Goal: Check status: Check status

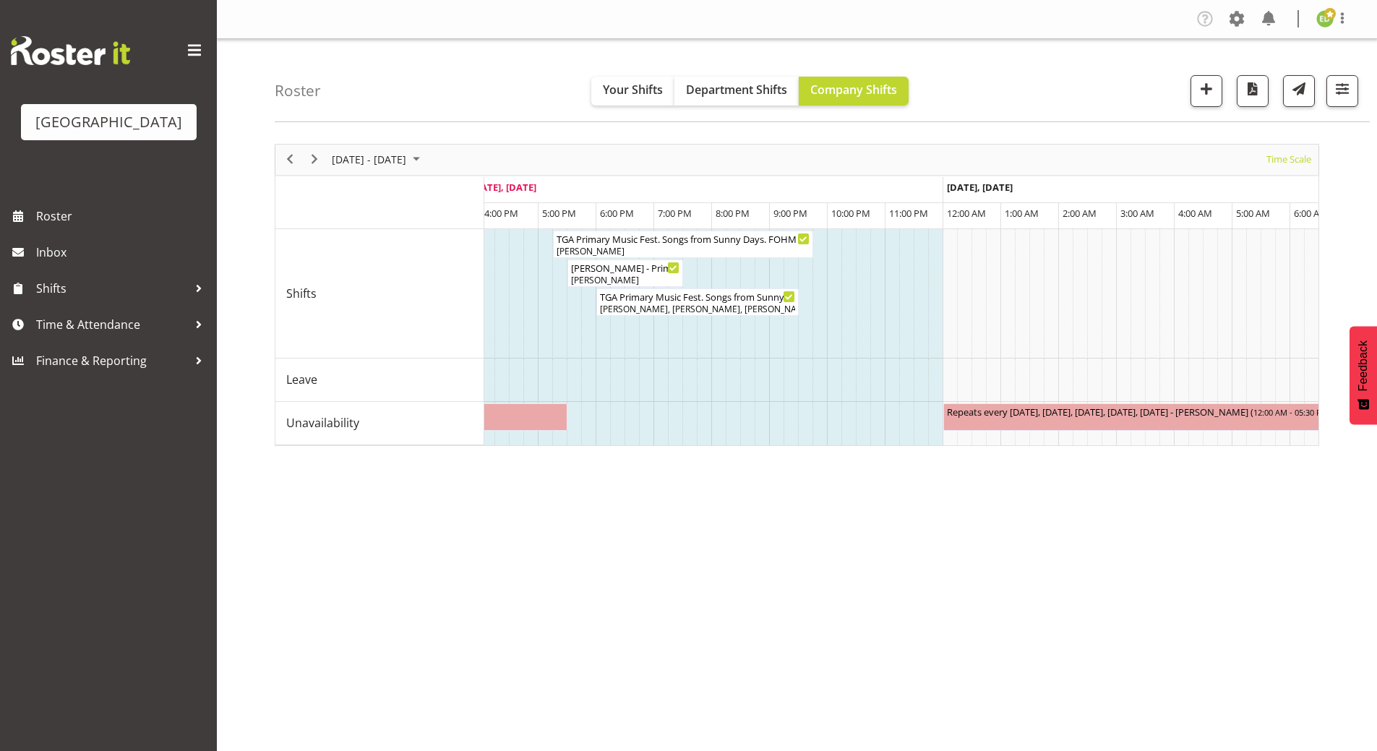
scroll to position [0, 912]
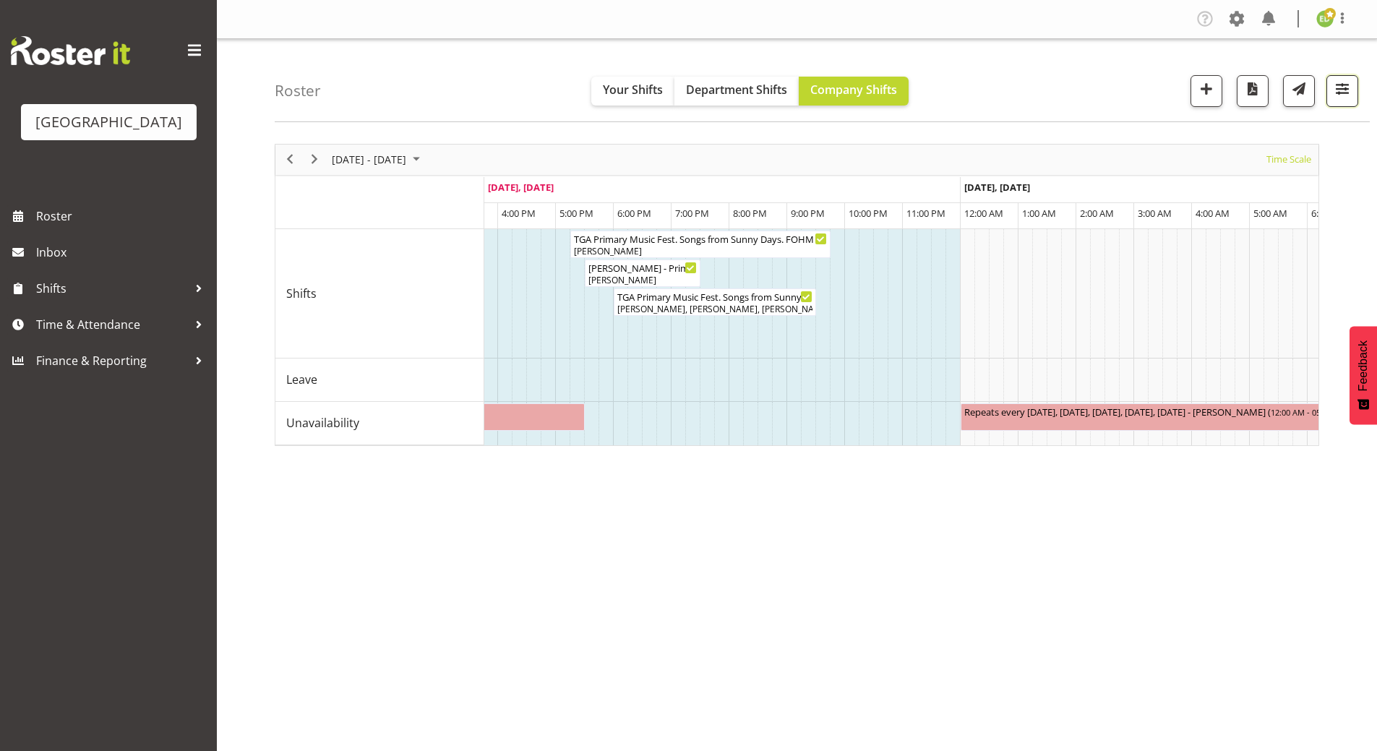
click at [1351, 84] on span "button" at bounding box center [1342, 89] width 19 height 19
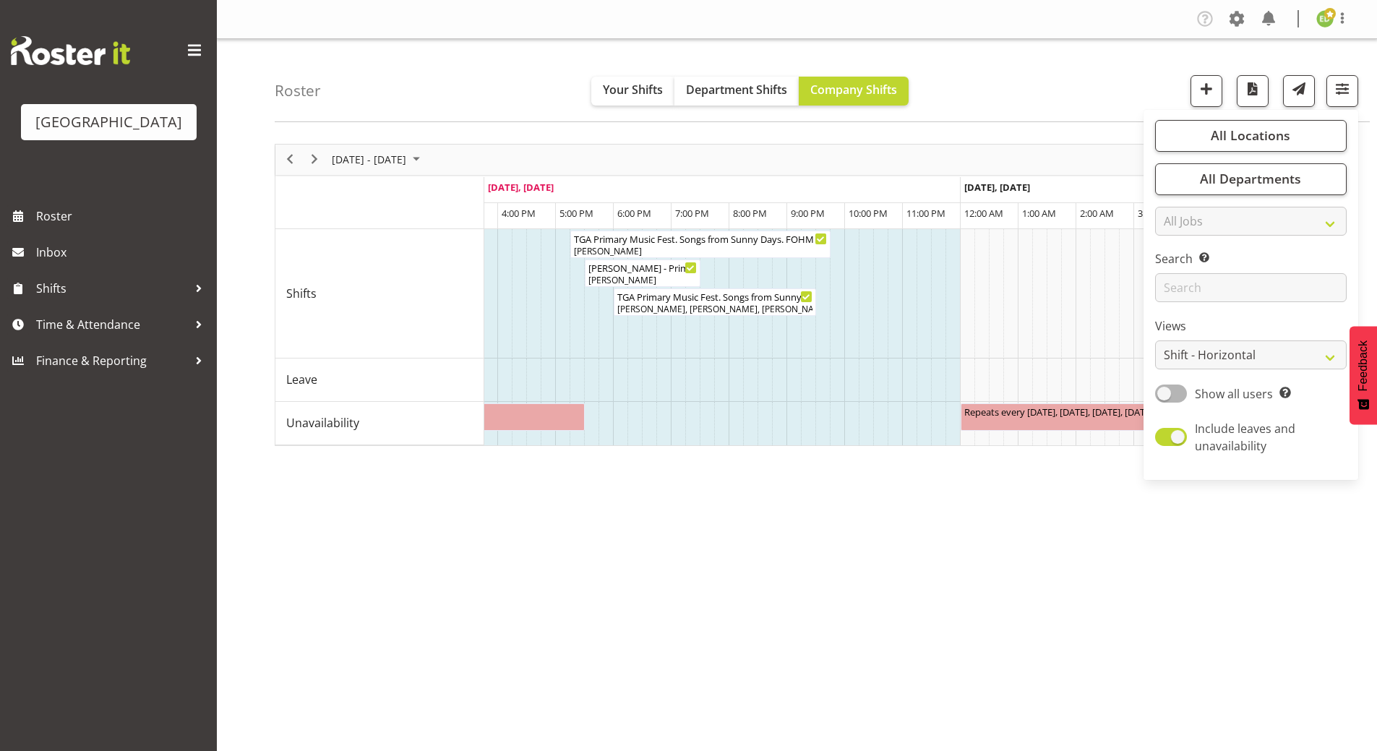
click at [1209, 153] on div "All Locations [GEOGRAPHIC_DATA] Cargo Shed Historic Village Select All Deselect…" at bounding box center [1250, 295] width 215 height 359
click at [1211, 131] on button "All Locations" at bounding box center [1251, 136] width 192 height 32
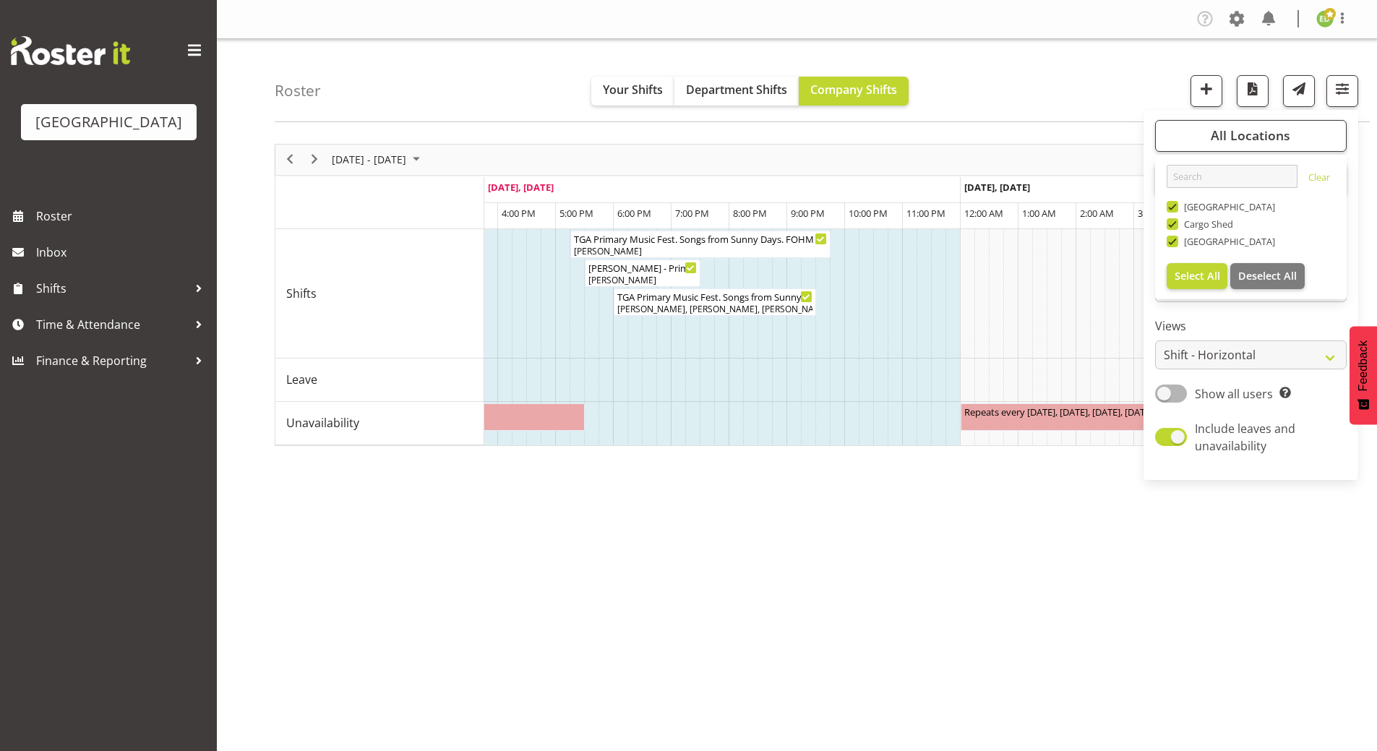
click at [1175, 224] on span at bounding box center [1173, 224] width 12 height 12
click at [1175, 224] on input "Cargo Shed" at bounding box center [1171, 223] width 9 height 9
checkbox input "false"
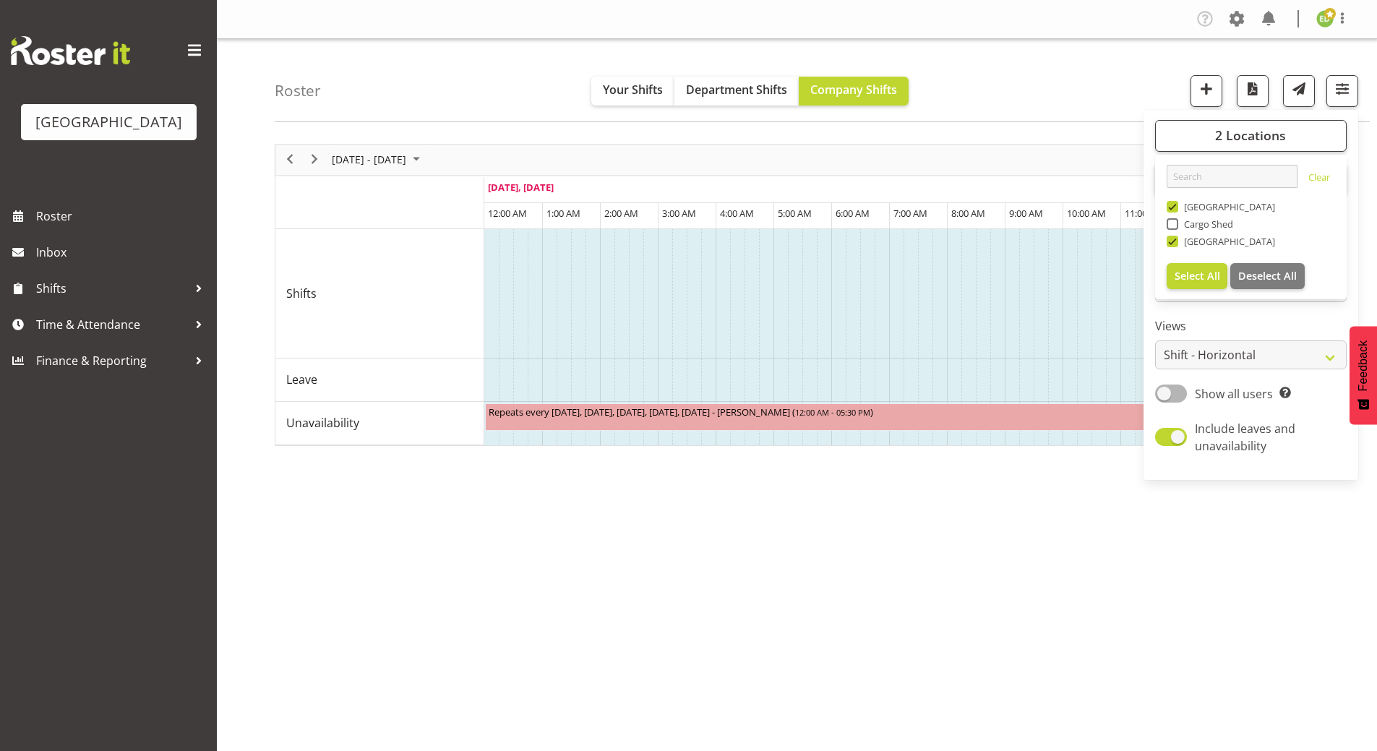
click at [1175, 208] on span at bounding box center [1173, 207] width 12 height 12
click at [1175, 208] on input "[GEOGRAPHIC_DATA]" at bounding box center [1171, 206] width 9 height 9
checkbox input "false"
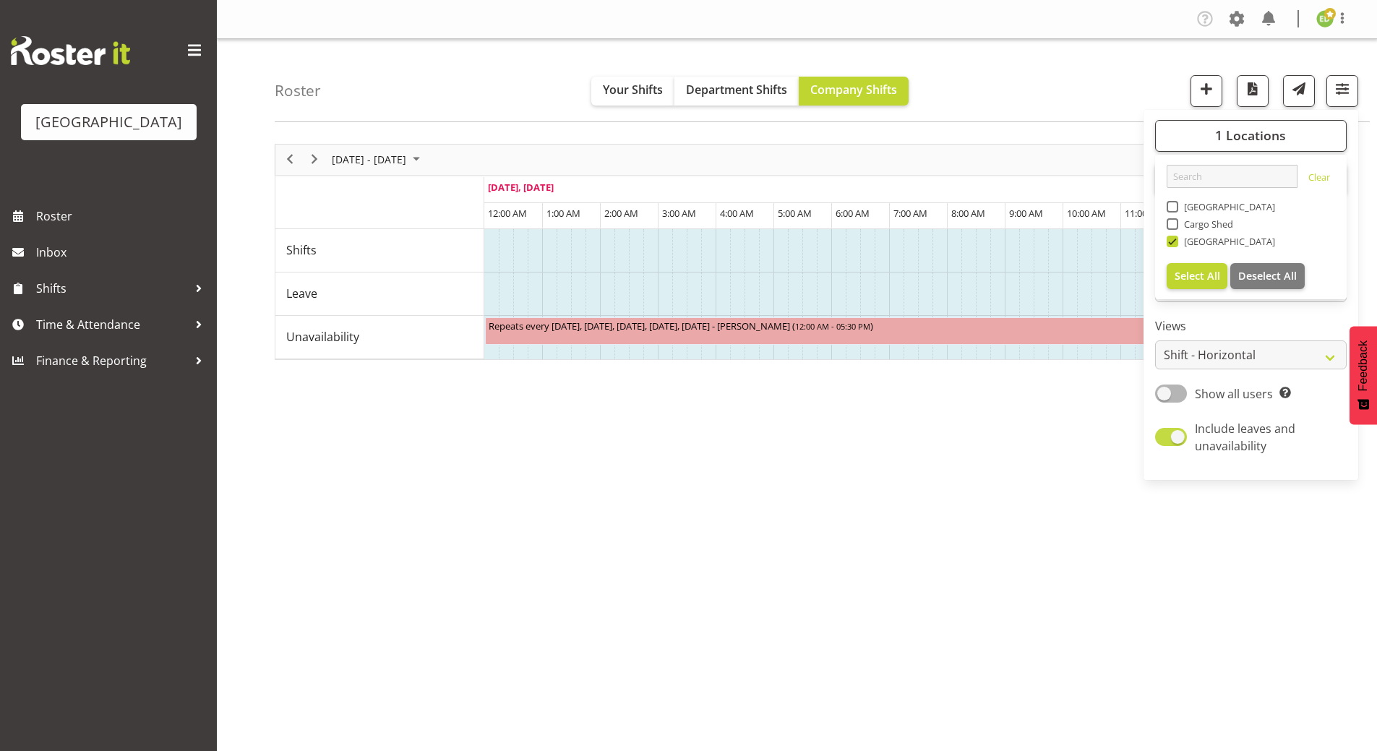
click at [1163, 435] on span at bounding box center [1171, 437] width 32 height 18
click at [1163, 435] on input "Include leaves and unavailability" at bounding box center [1159, 436] width 9 height 9
checkbox input "false"
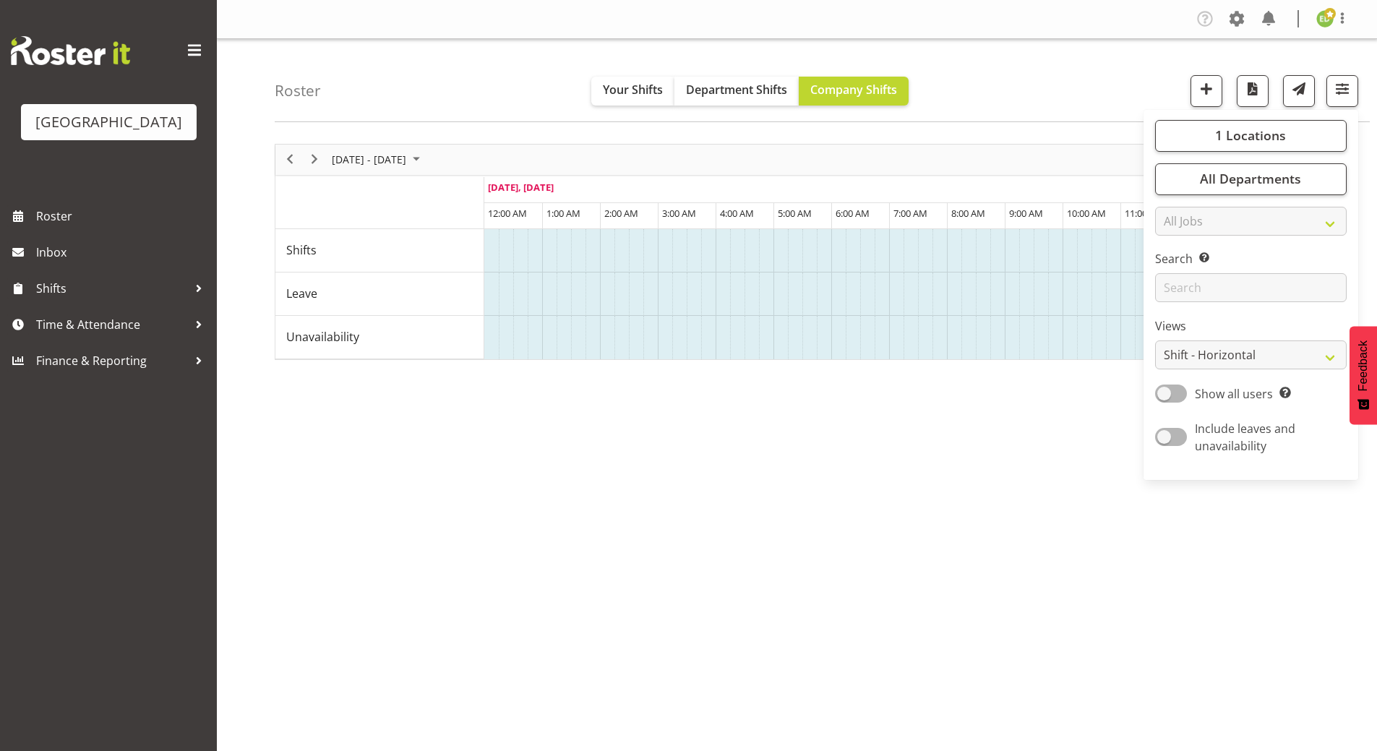
click at [604, 458] on div "[DATE] - [DATE] [DATE] Timeline Day Timeline Week Timeline Fortnight Timeline M…" at bounding box center [826, 422] width 1102 height 578
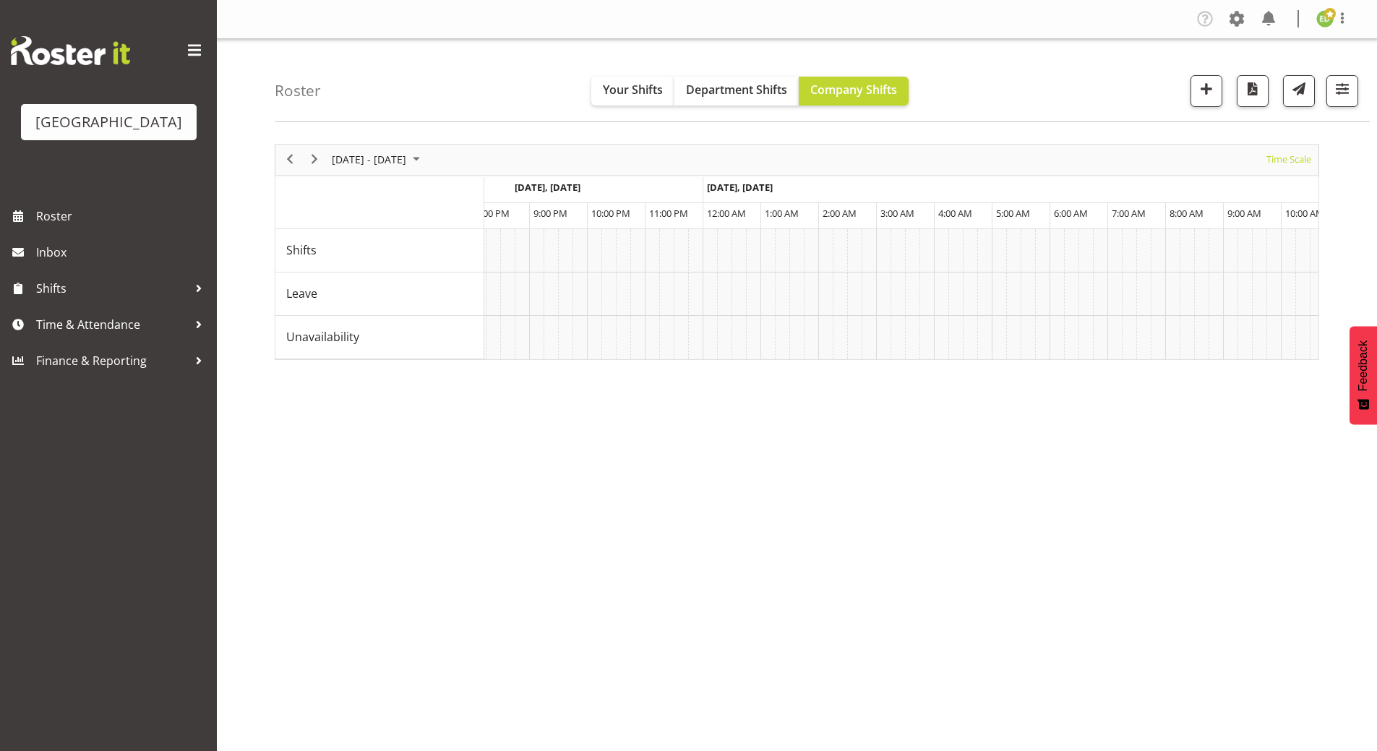
scroll to position [0, 4032]
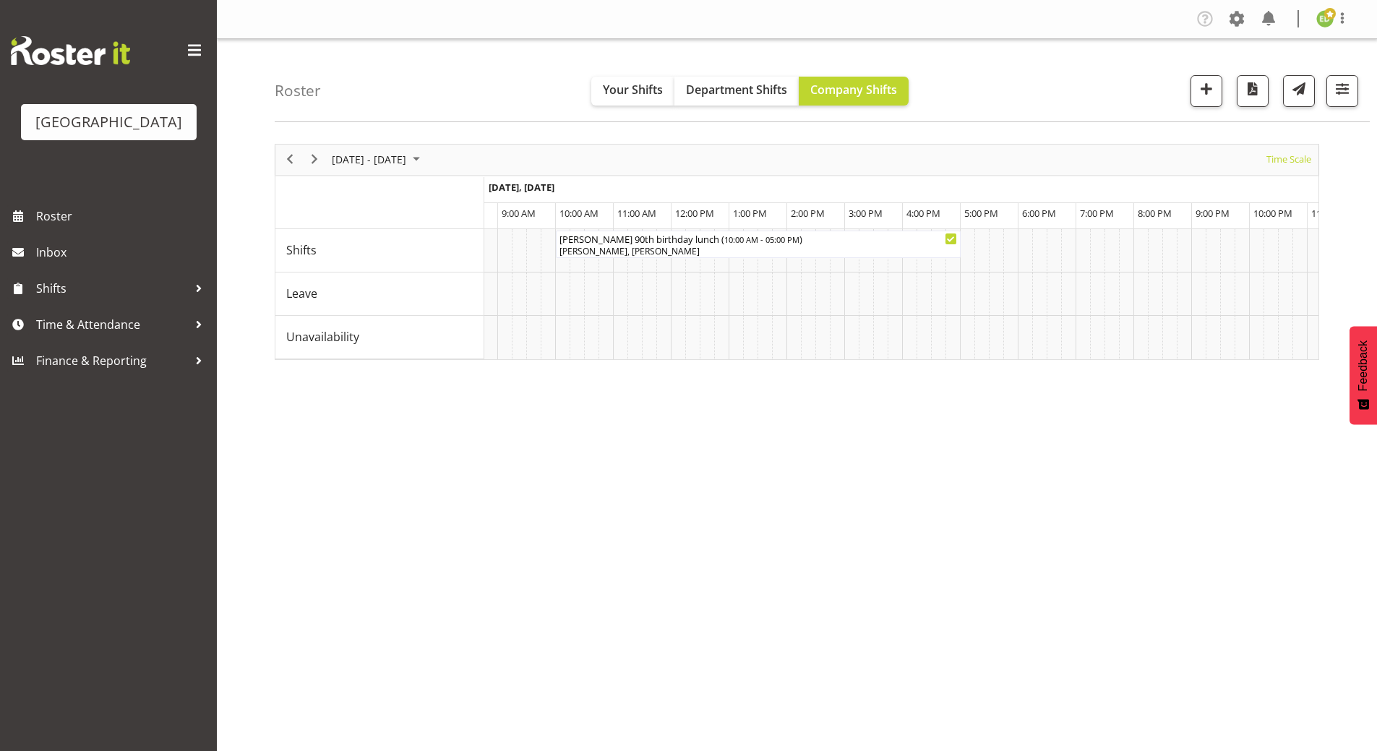
click at [943, 491] on div "[DATE] - [DATE] [DATE] Timeline Day Timeline Week Timeline Fortnight Timeline M…" at bounding box center [826, 422] width 1102 height 578
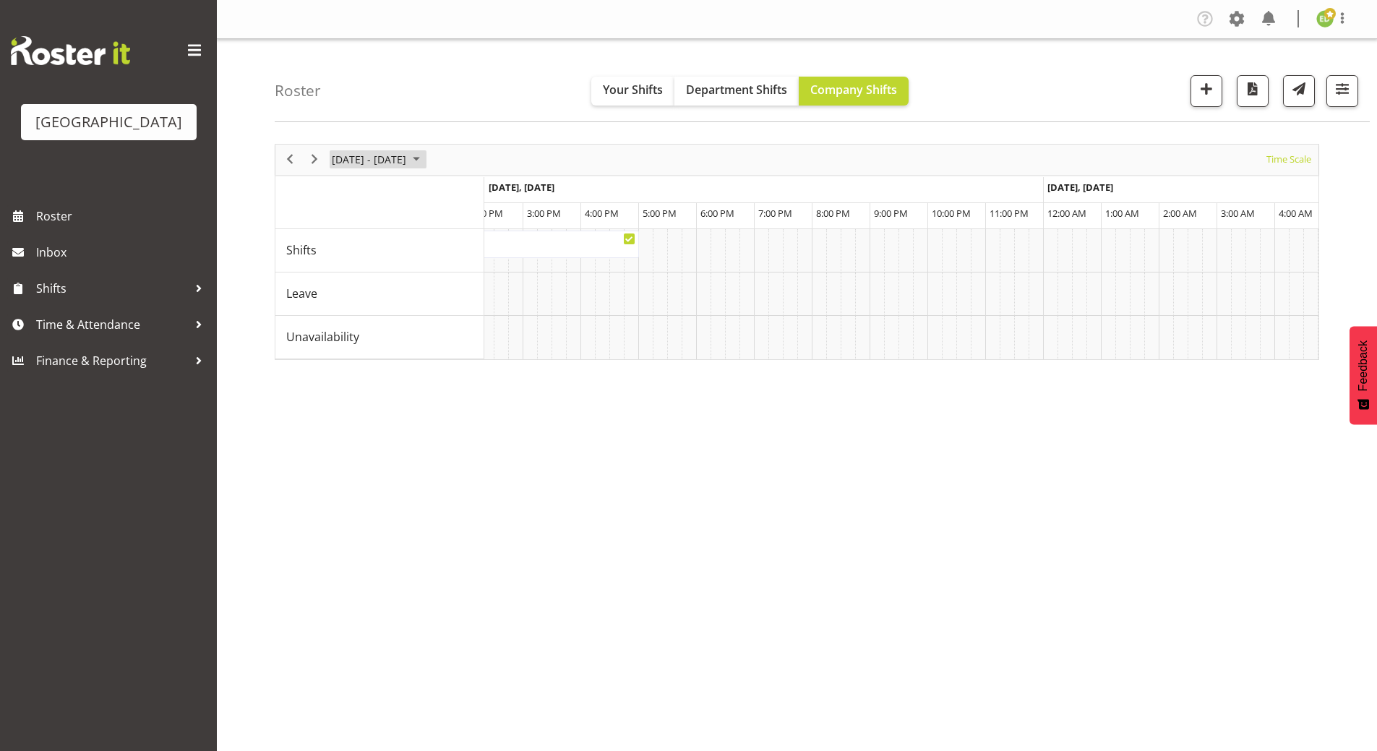
click at [425, 161] on span "August 2025" at bounding box center [416, 159] width 17 height 18
click at [486, 194] on span "next month" at bounding box center [483, 196] width 25 height 26
click at [348, 249] on span "1" at bounding box center [347, 246] width 22 height 22
click at [425, 156] on span "August 2025" at bounding box center [416, 159] width 17 height 18
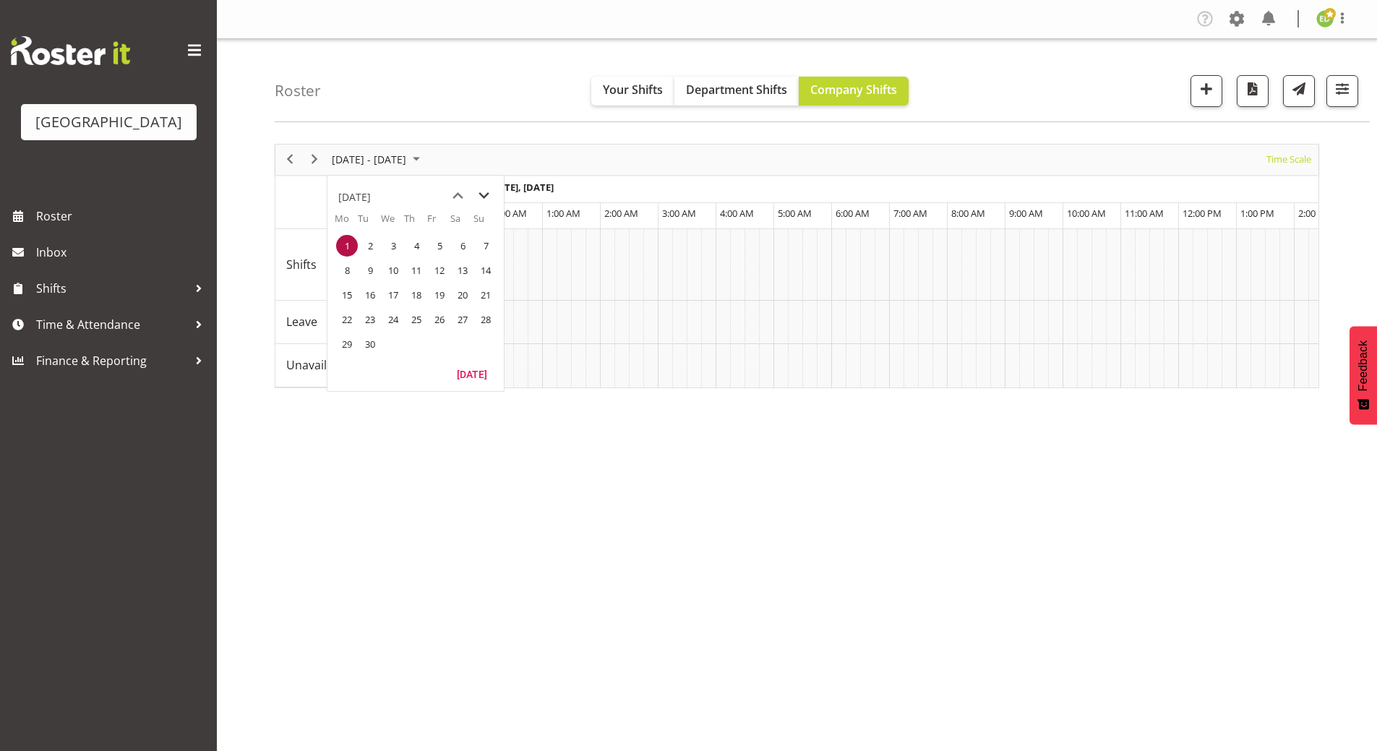
click at [486, 194] on span "next month" at bounding box center [483, 196] width 25 height 26
click at [454, 195] on span "previous month" at bounding box center [457, 196] width 25 height 26
click at [456, 192] on span "previous month" at bounding box center [457, 196] width 25 height 26
click at [357, 347] on span "25" at bounding box center [347, 344] width 22 height 22
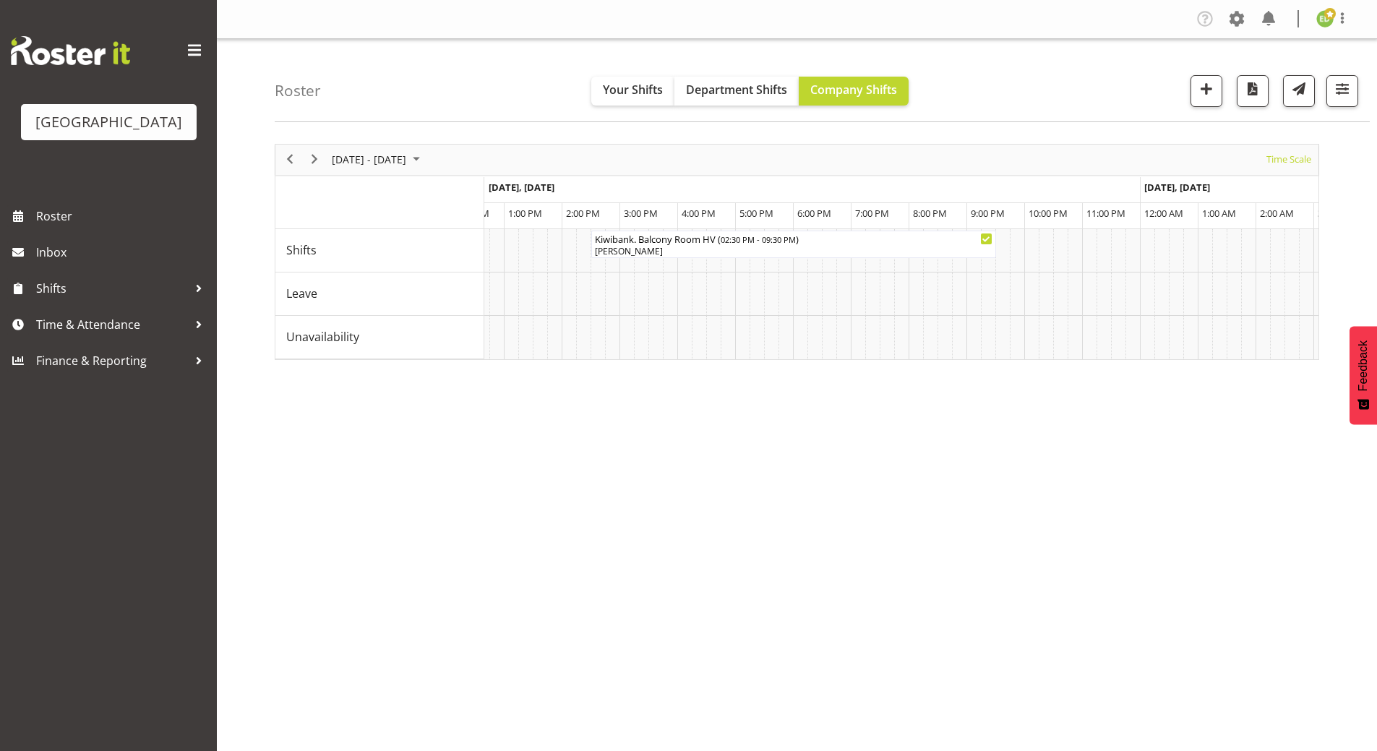
click at [600, 593] on div "[DATE] - [DATE] [DATE] Timeline Day Timeline Week Timeline Fortnight Timeline M…" at bounding box center [826, 422] width 1102 height 578
